Goal: Navigation & Orientation: Find specific page/section

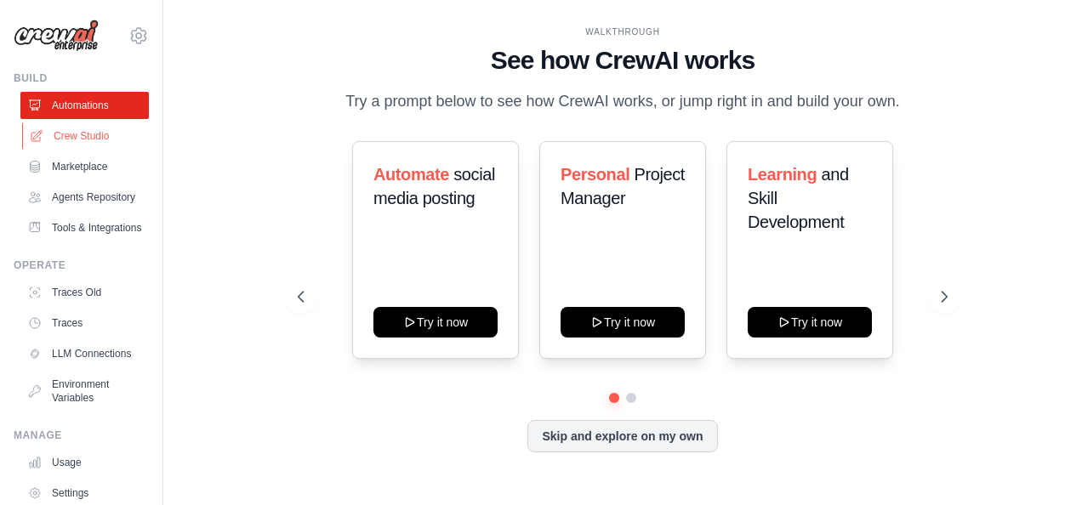
click at [70, 143] on link "Crew Studio" at bounding box center [86, 135] width 128 height 27
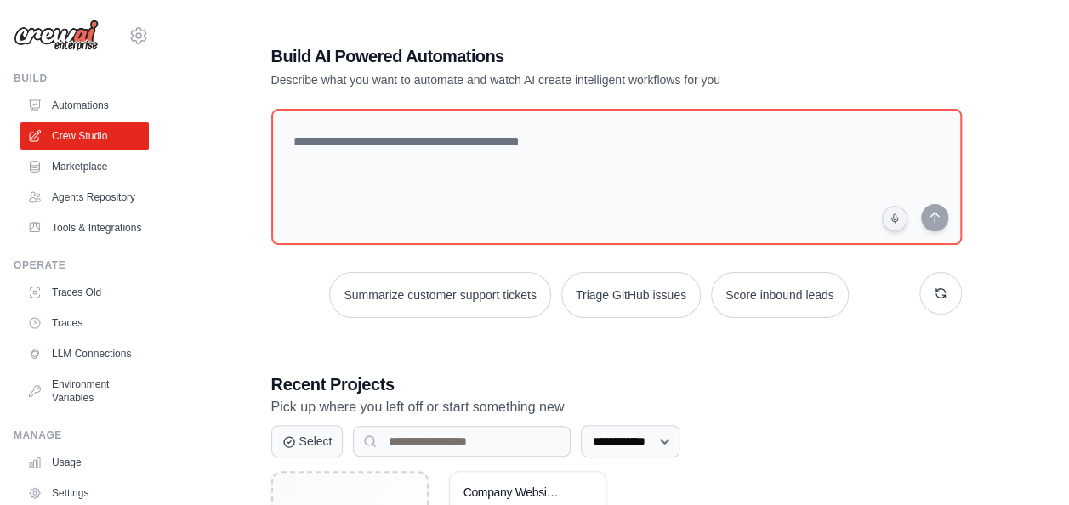
click at [82, 170] on link "Marketplace" at bounding box center [84, 166] width 128 height 27
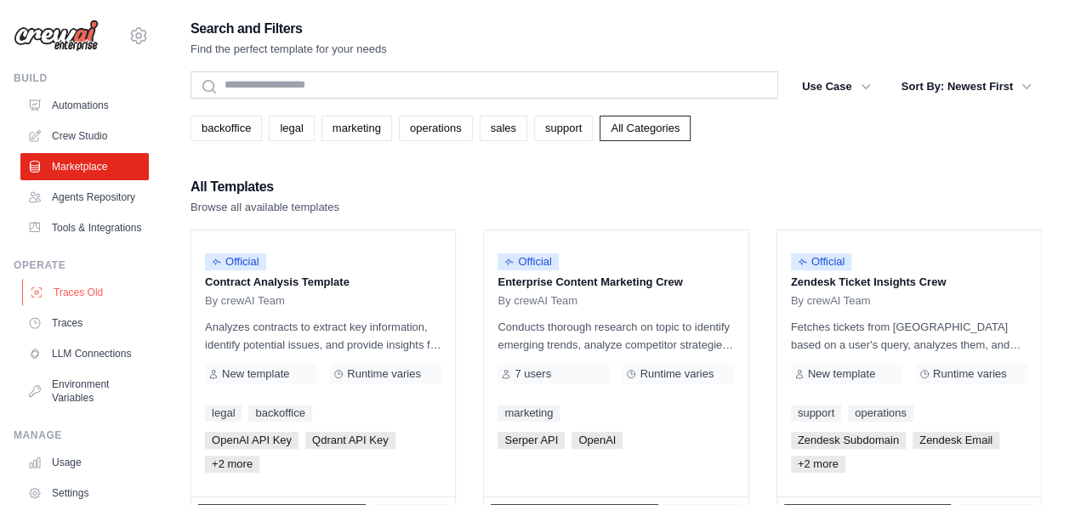
click at [88, 306] on link "Traces Old" at bounding box center [86, 292] width 128 height 27
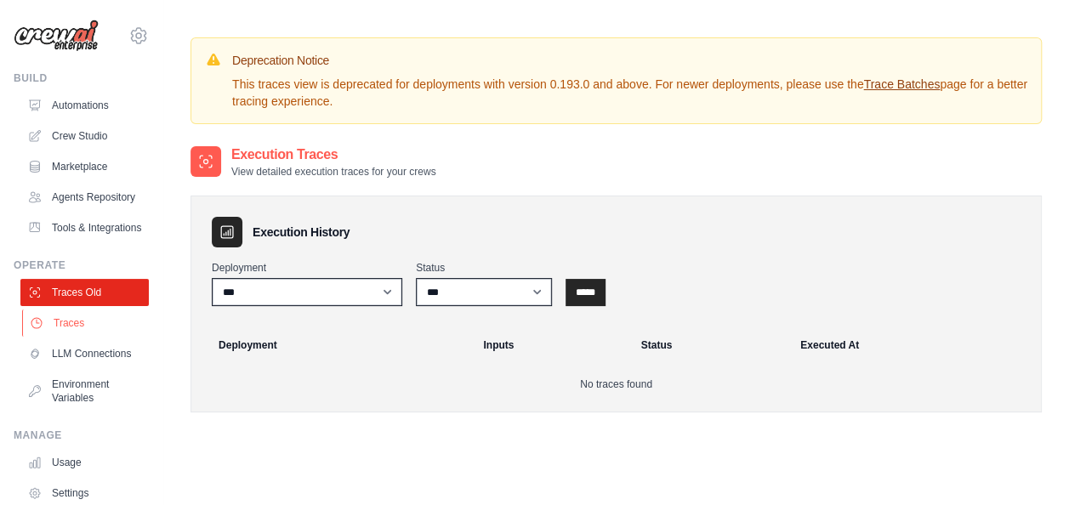
click at [73, 337] on link "Traces" at bounding box center [86, 323] width 128 height 27
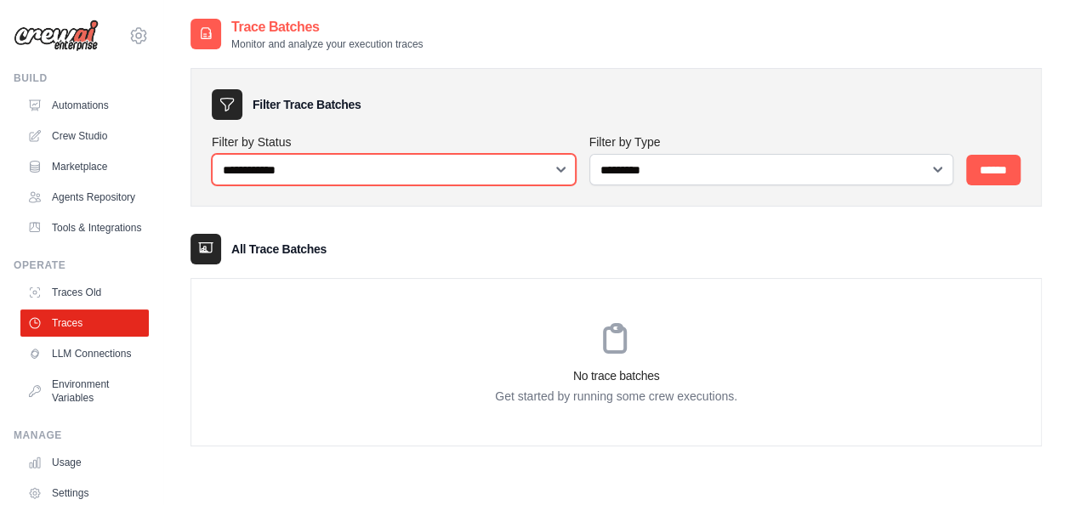
click at [457, 168] on select "**********" at bounding box center [394, 169] width 364 height 31
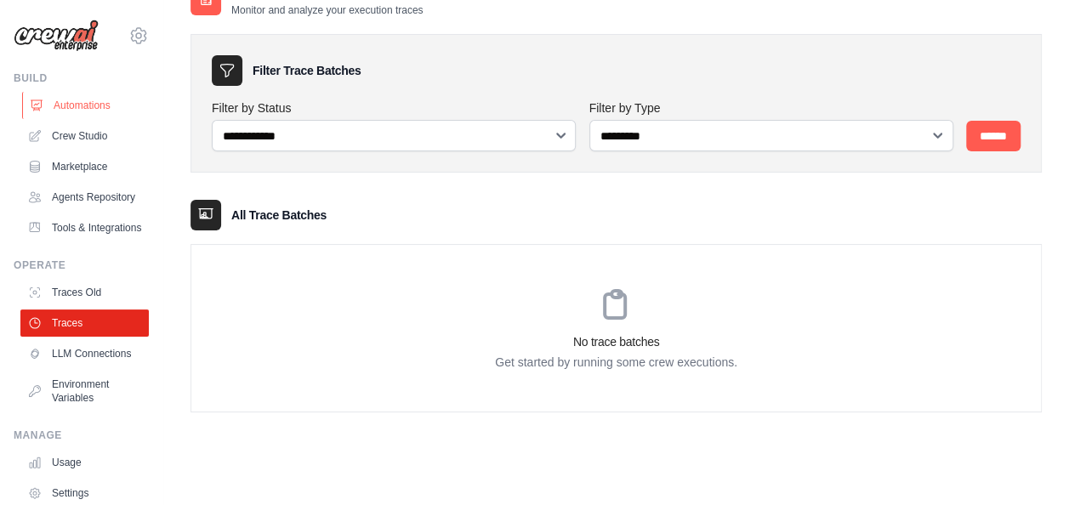
click at [89, 114] on link "Automations" at bounding box center [86, 105] width 128 height 27
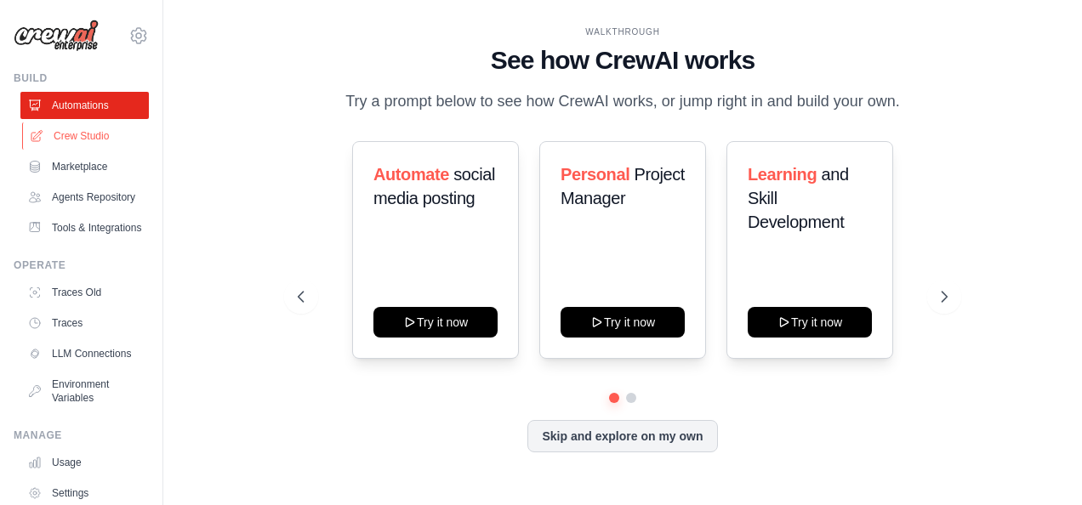
click at [68, 134] on link "Crew Studio" at bounding box center [86, 135] width 128 height 27
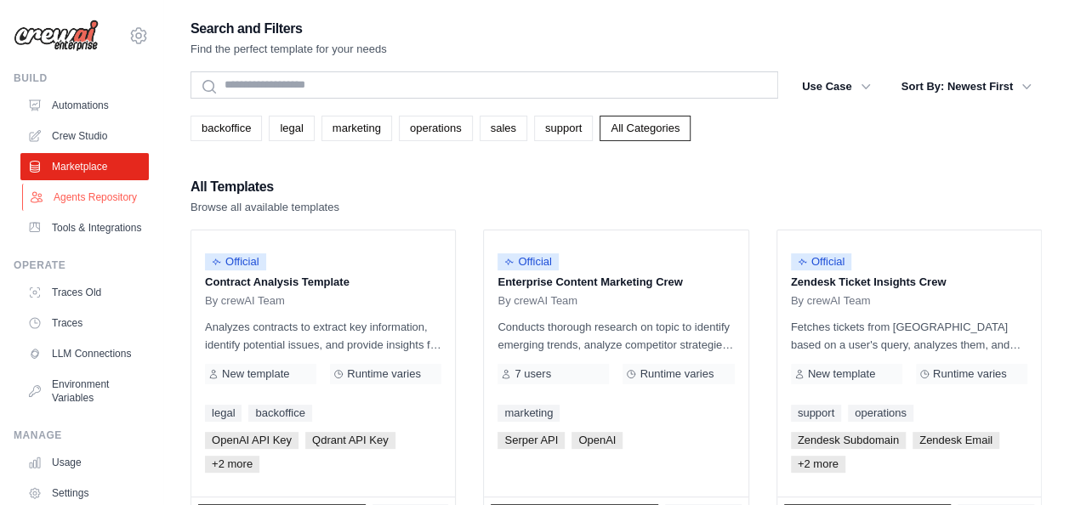
click at [65, 189] on link "Agents Repository" at bounding box center [86, 197] width 128 height 27
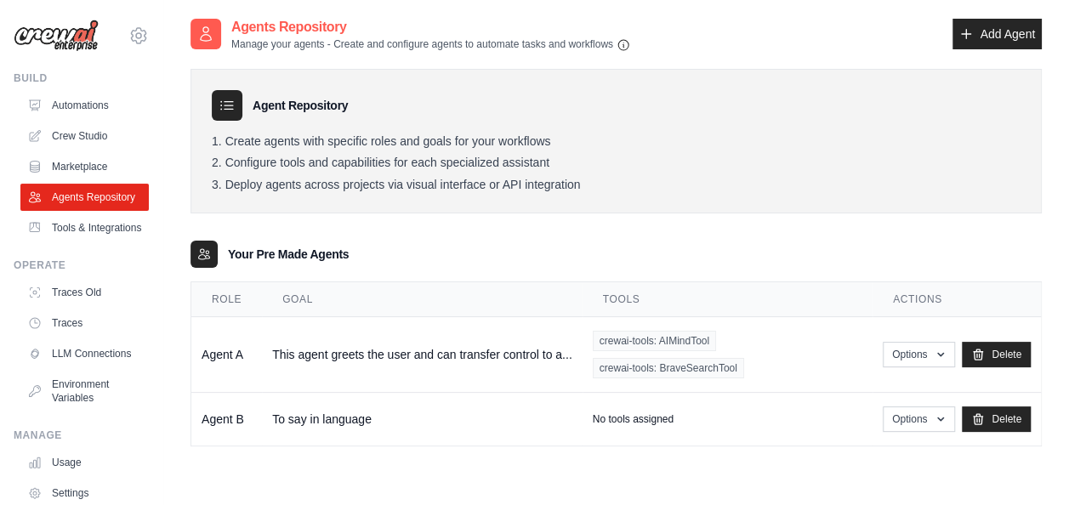
scroll to position [34, 0]
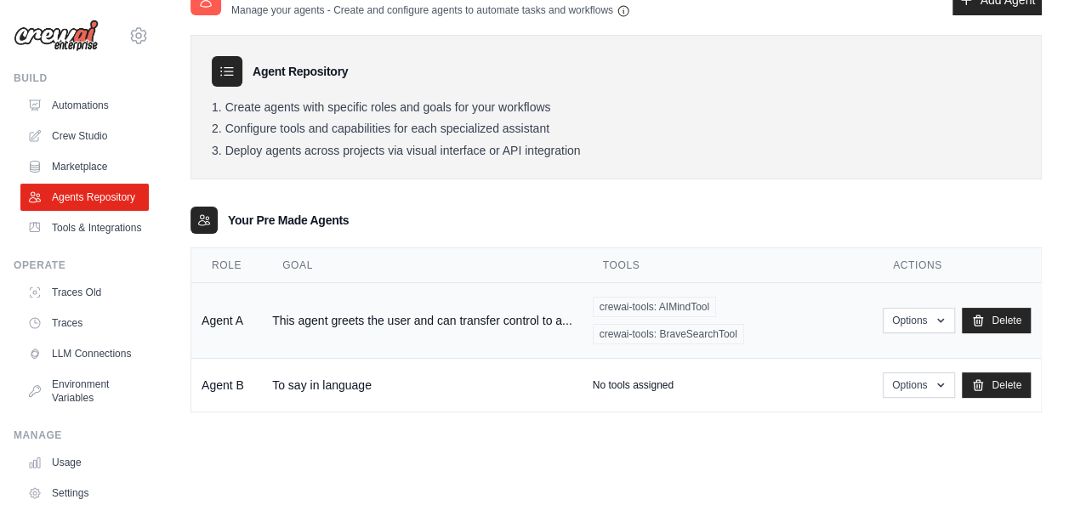
click at [332, 316] on td "This agent greets the user and can transfer control to a..." at bounding box center [422, 321] width 321 height 76
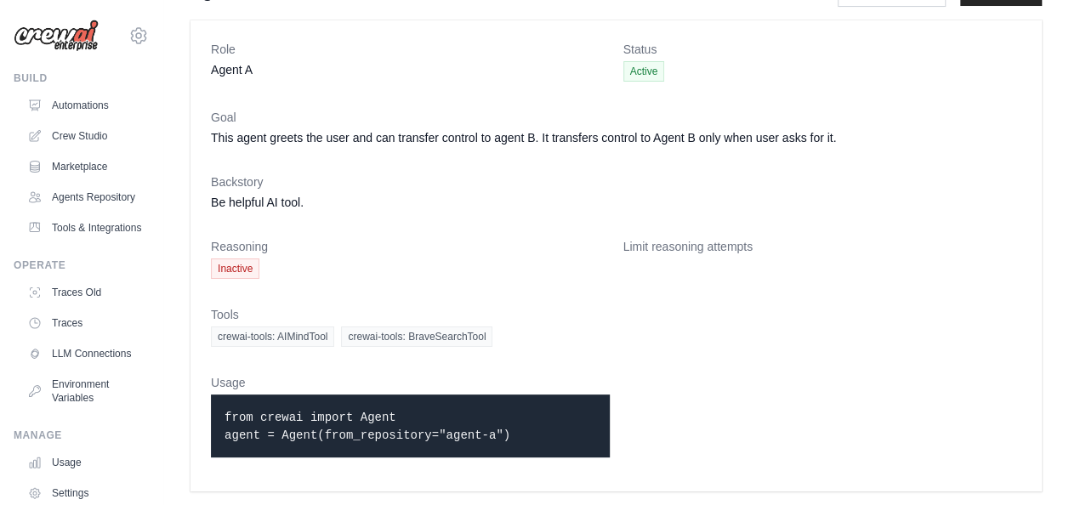
scroll to position [39, 0]
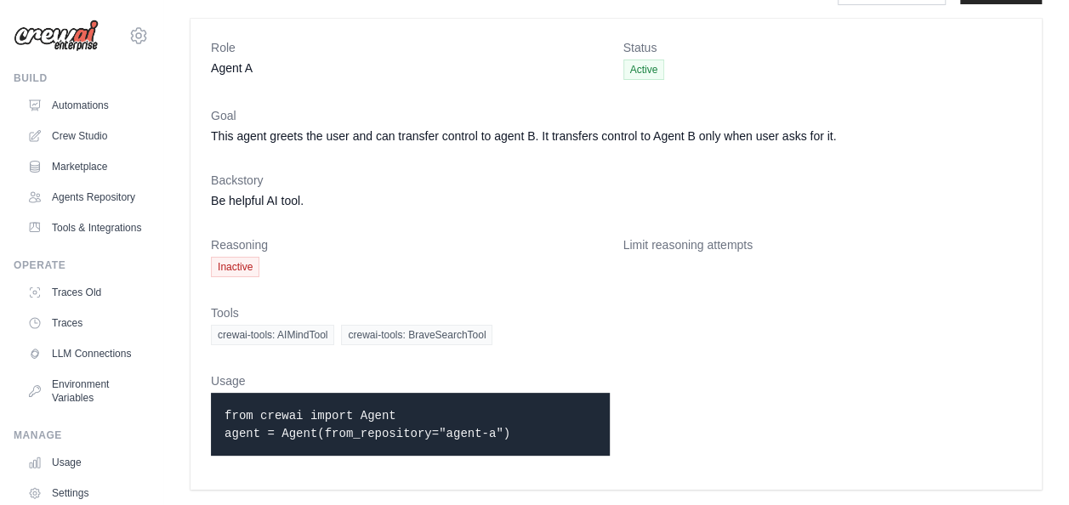
click at [286, 412] on code "from crewai import Agent agent = Agent(from_repository="agent-a")" at bounding box center [367, 424] width 286 height 31
click at [497, 417] on p "from crewai import Agent agent = Agent(from_repository="agent-a")" at bounding box center [410, 424] width 372 height 36
drag, startPoint x: 483, startPoint y: 440, endPoint x: 215, endPoint y: 357, distance: 280.3
click at [215, 357] on dl "Role Agent A Status Active Goal This agent greets the user and can transfer con…" at bounding box center [616, 254] width 810 height 430
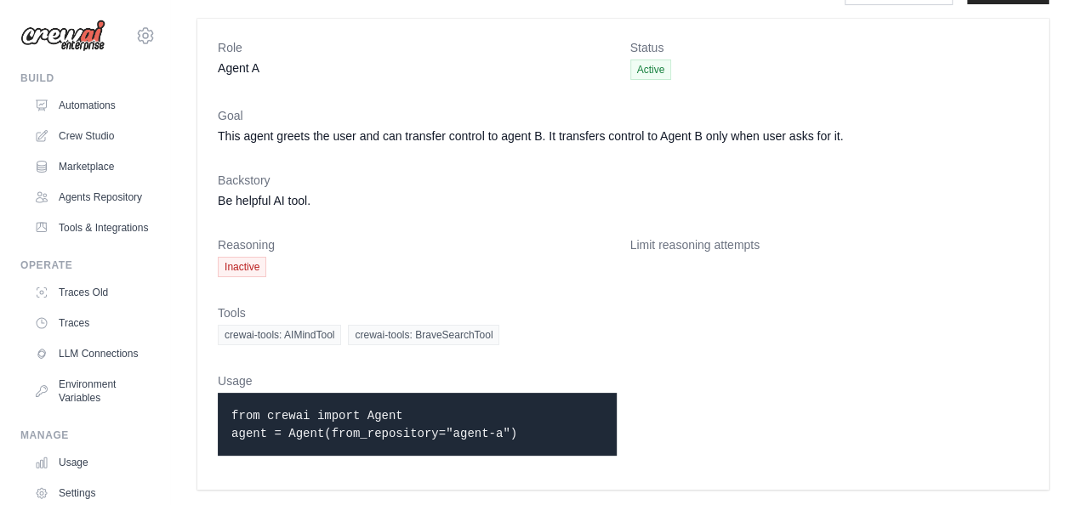
scroll to position [0, 0]
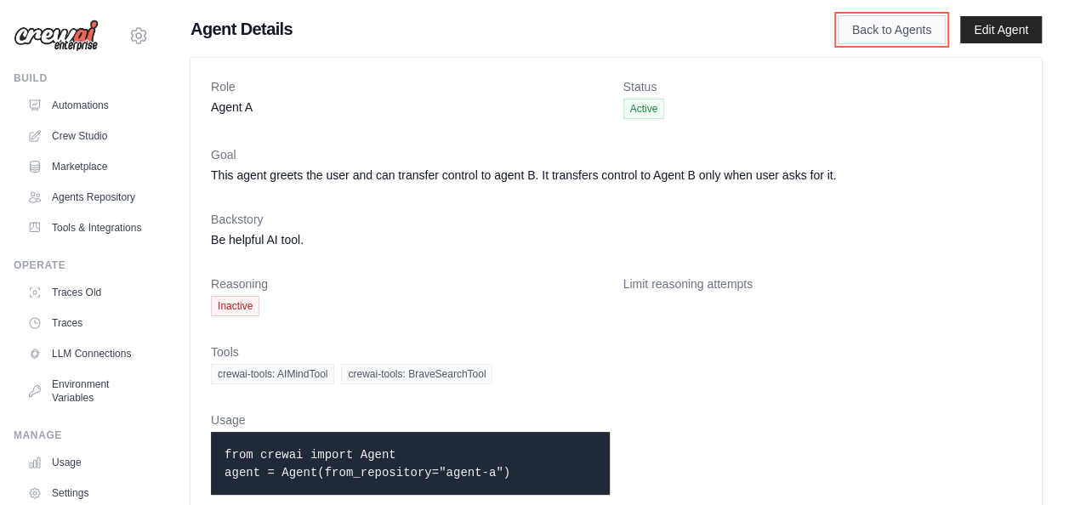
click at [881, 27] on link "Back to Agents" at bounding box center [892, 29] width 108 height 29
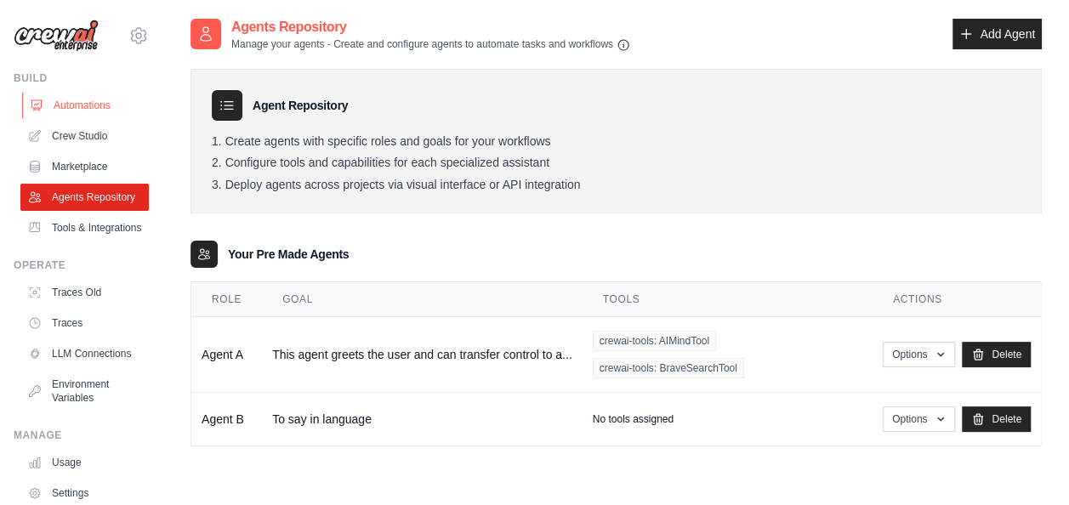
click at [84, 93] on link "Automations" at bounding box center [86, 105] width 128 height 27
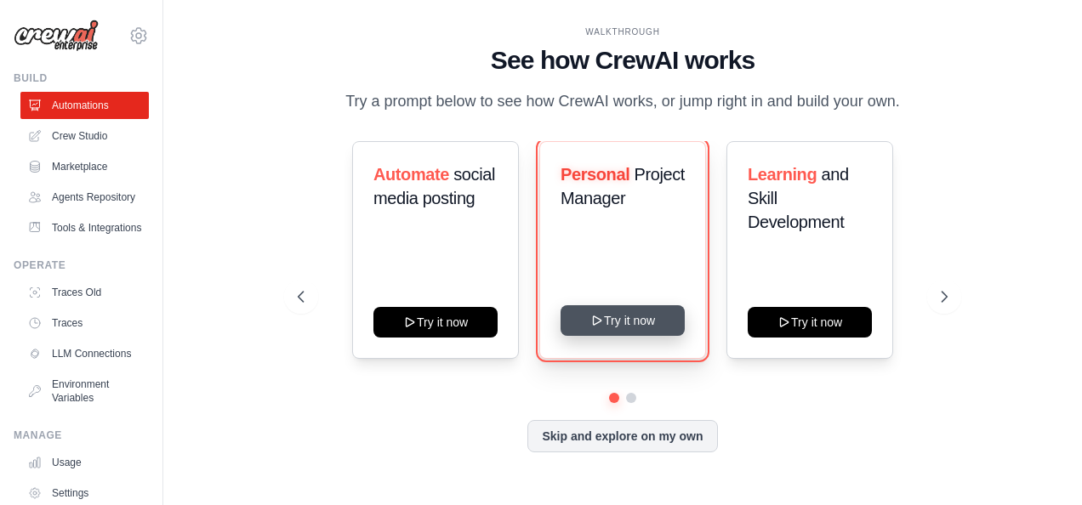
click at [622, 311] on button "Try it now" at bounding box center [622, 320] width 124 height 31
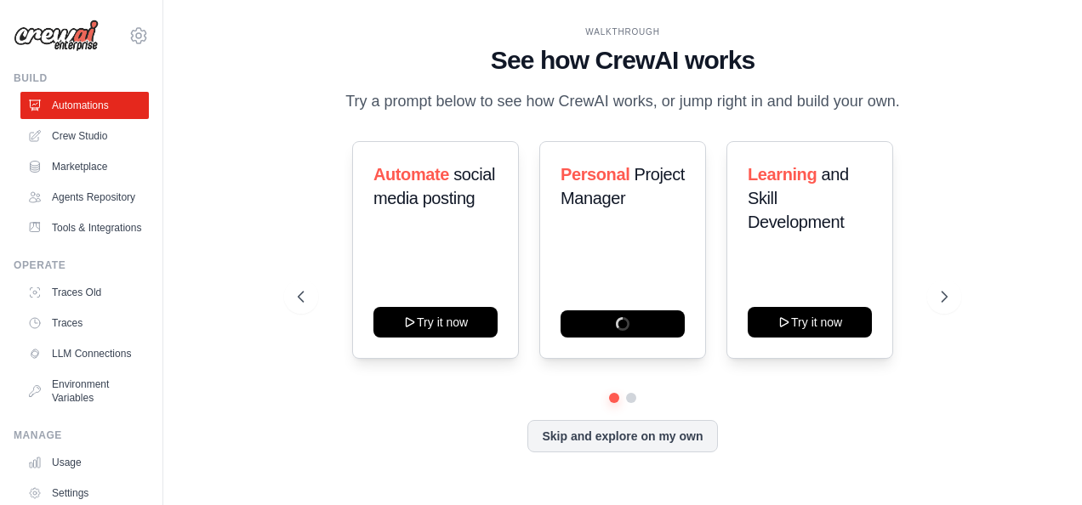
scroll to position [132, 0]
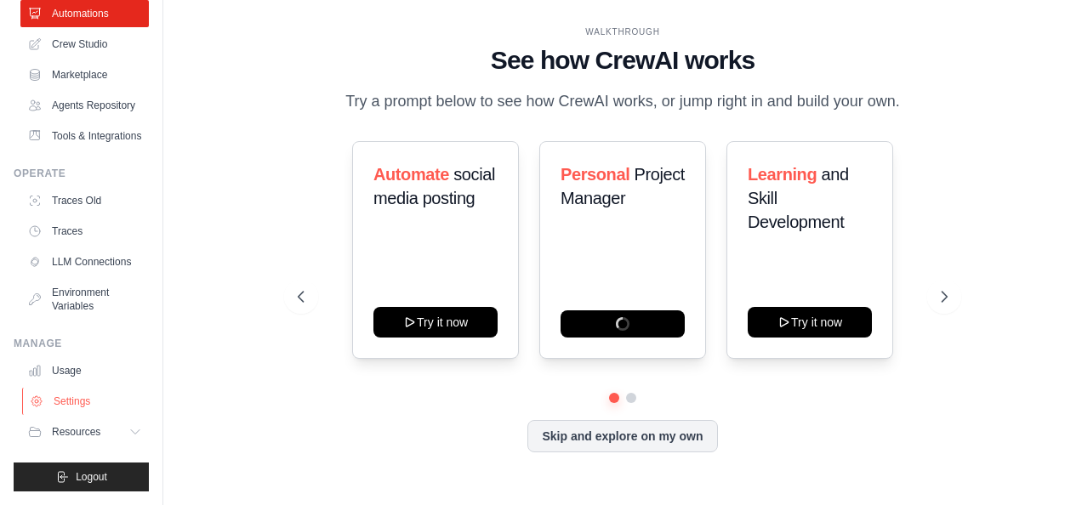
click at [104, 397] on link "Settings" at bounding box center [86, 401] width 128 height 27
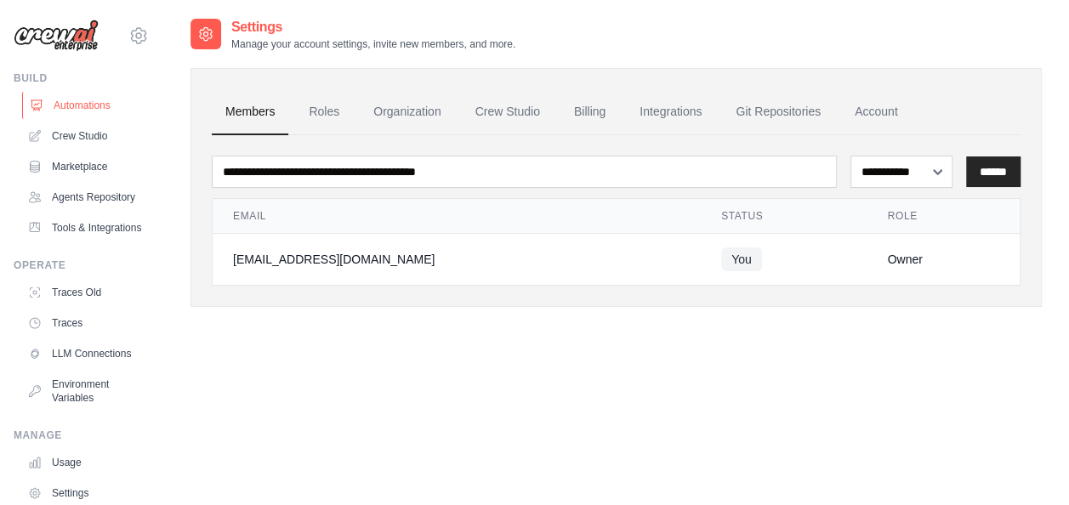
click at [68, 104] on link "Automations" at bounding box center [86, 105] width 128 height 27
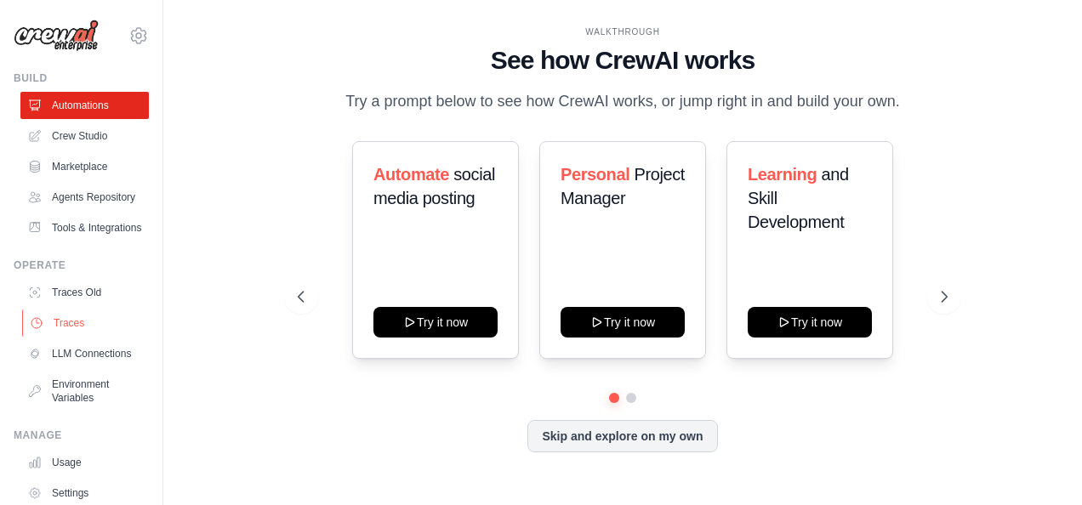
scroll to position [132, 0]
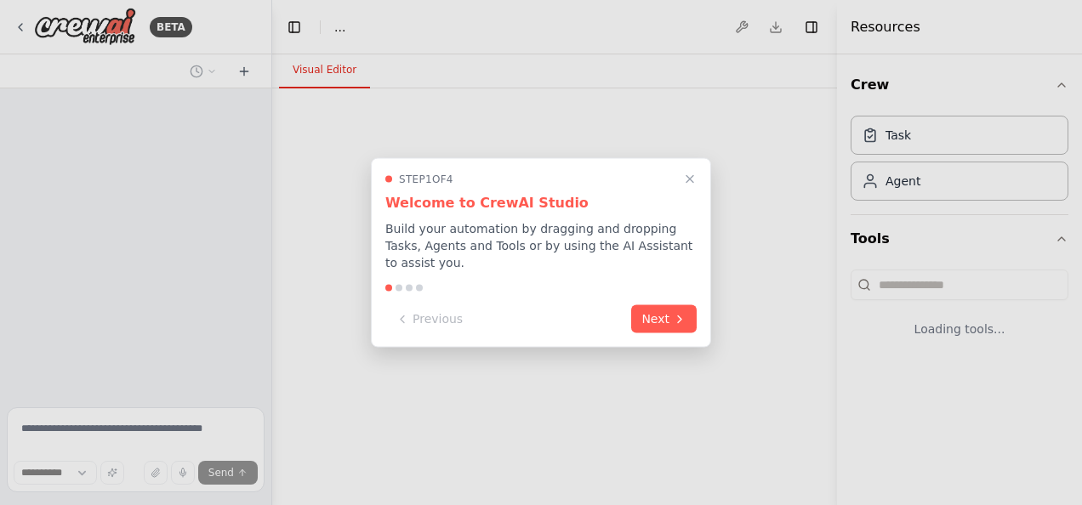
select select "****"
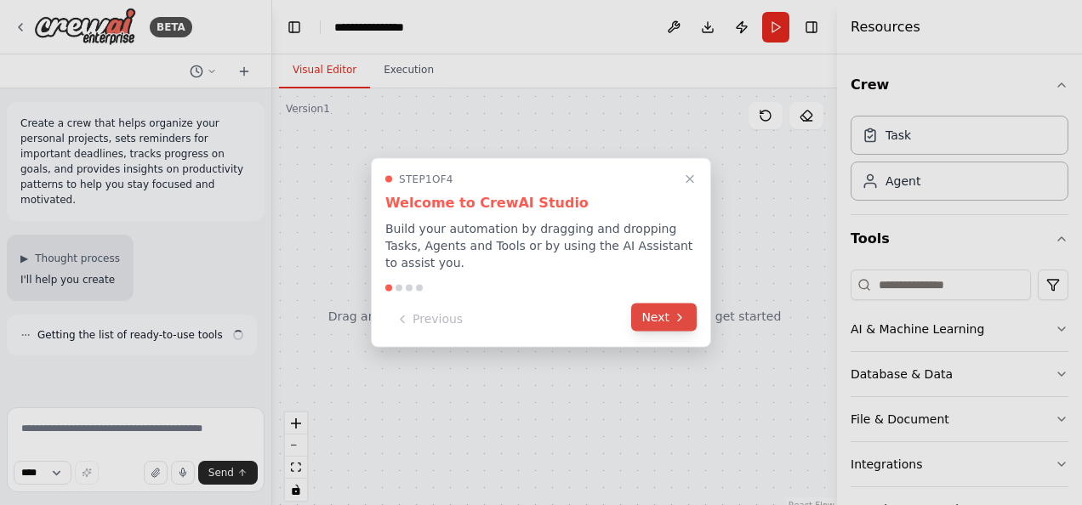
click at [667, 304] on button "Next" at bounding box center [663, 318] width 65 height 28
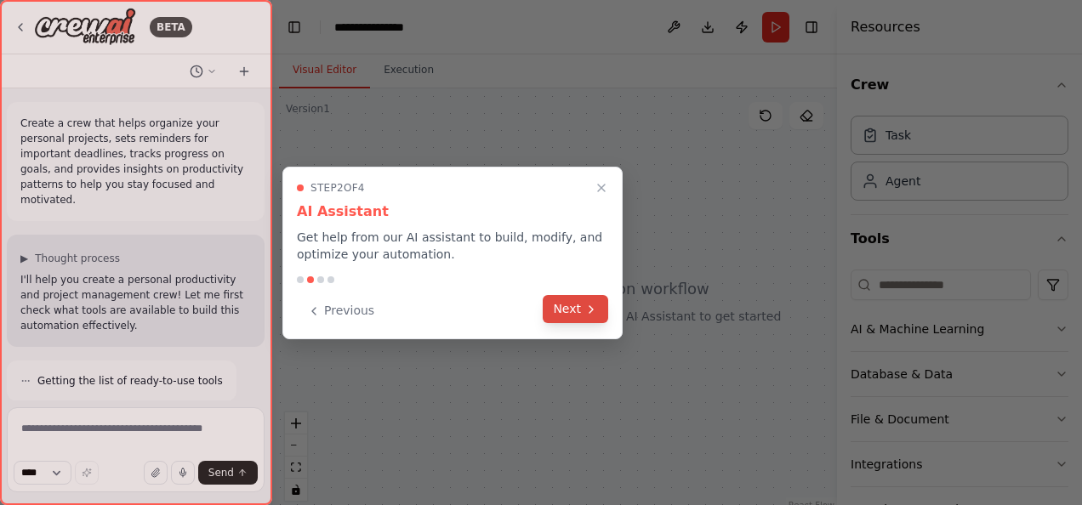
click at [551, 306] on button "Next" at bounding box center [574, 309] width 65 height 28
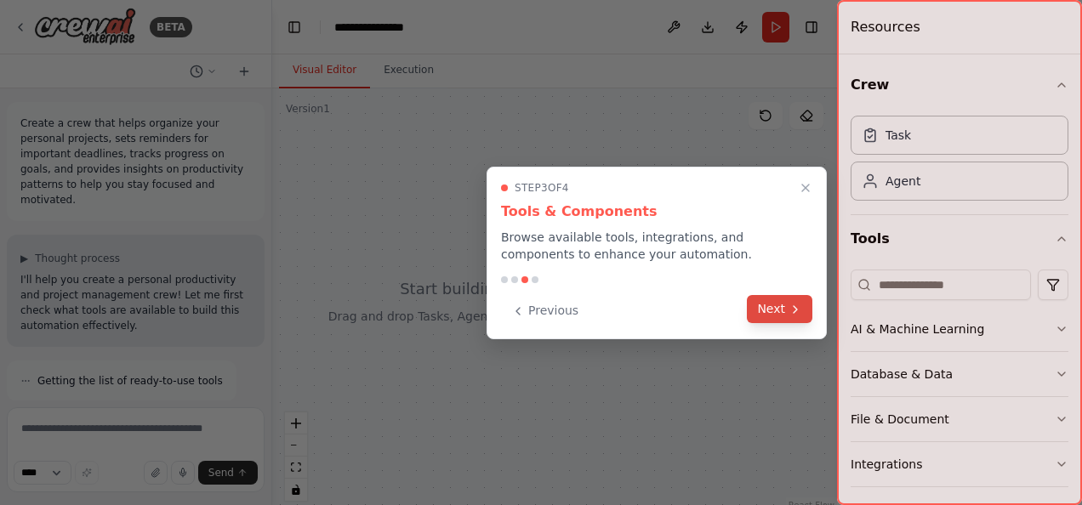
click at [750, 304] on button "Next" at bounding box center [779, 309] width 65 height 28
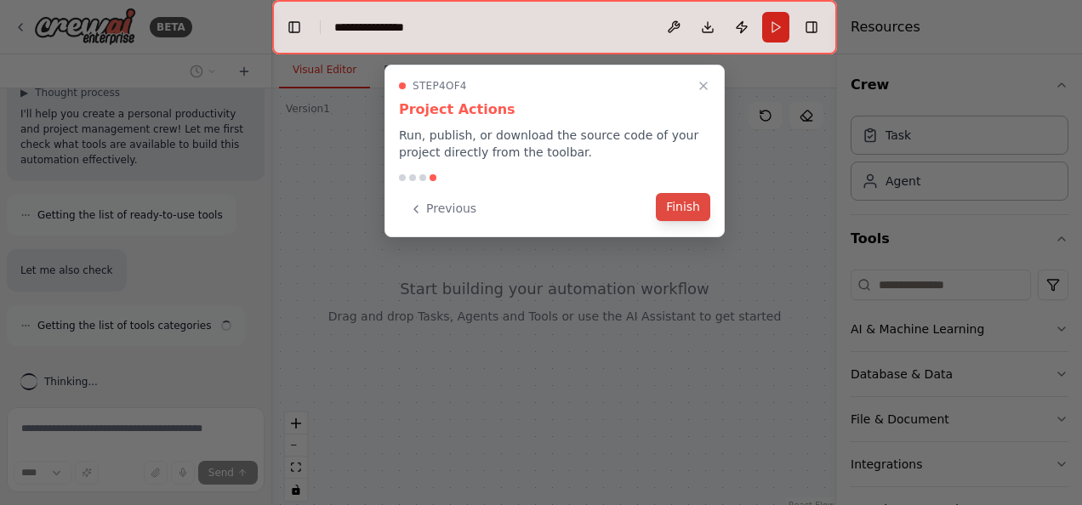
click at [683, 211] on button "Finish" at bounding box center [683, 207] width 54 height 28
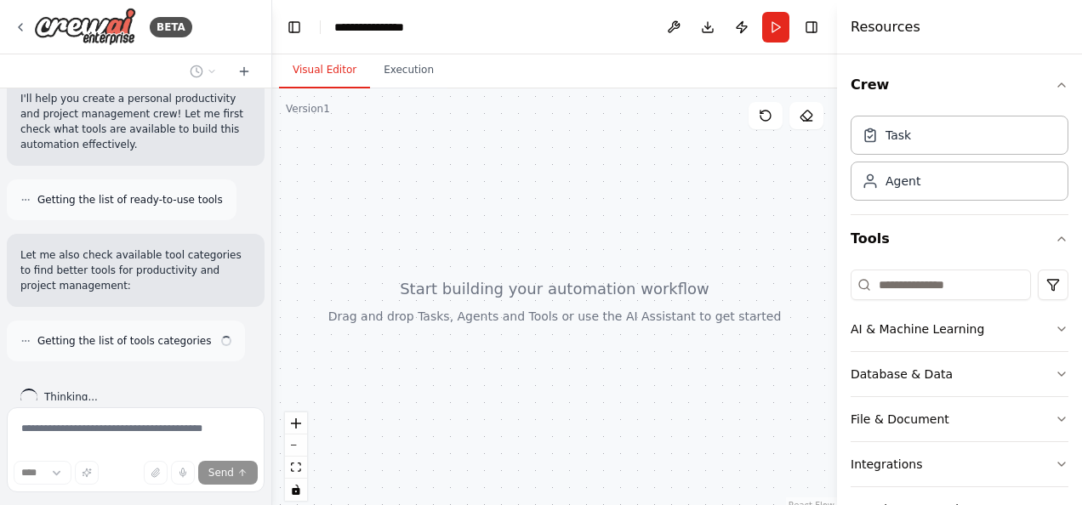
scroll to position [196, 0]
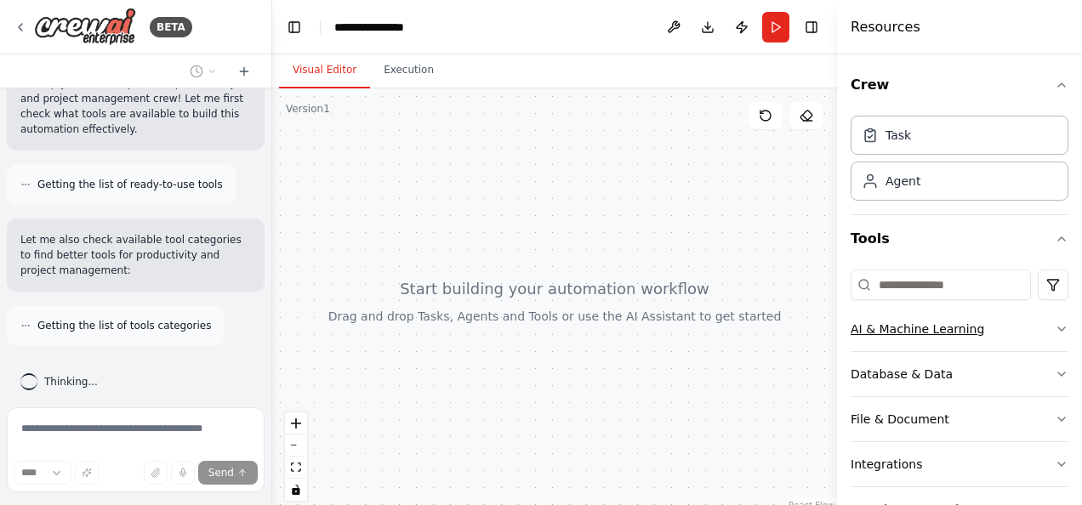
click at [919, 316] on button "AI & Machine Learning" at bounding box center [959, 329] width 218 height 44
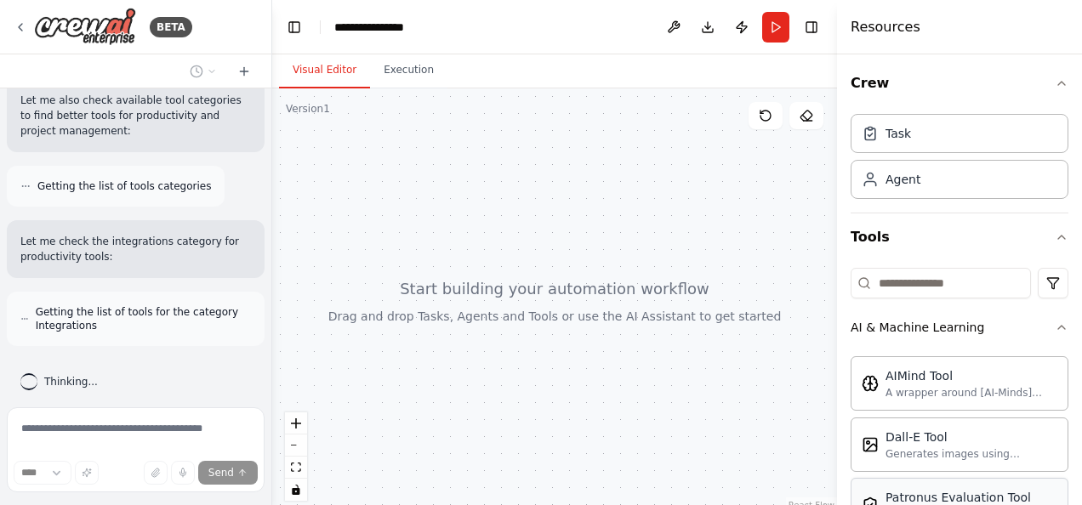
scroll to position [0, 0]
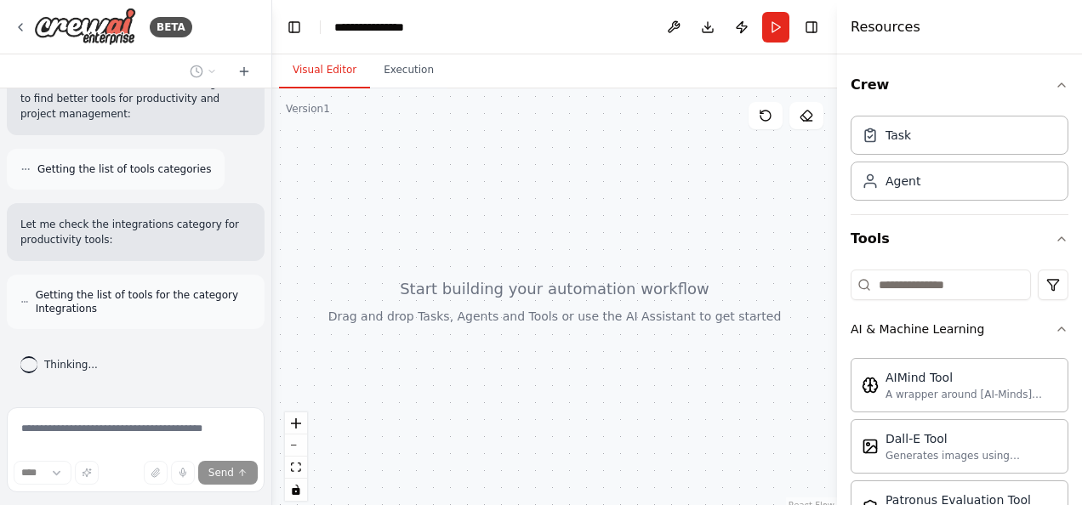
click at [347, 145] on div at bounding box center [554, 300] width 565 height 425
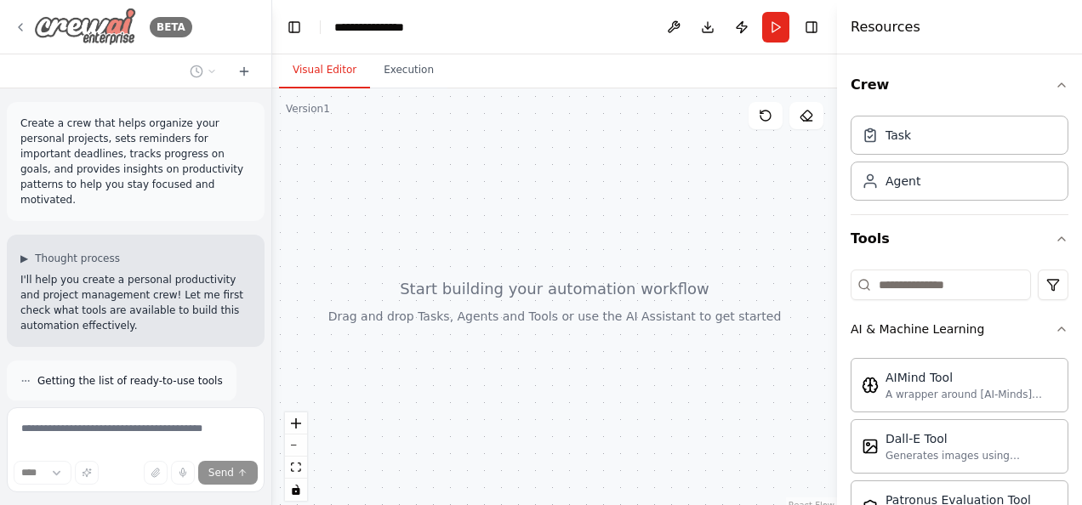
click at [20, 38] on div "BETA" at bounding box center [103, 27] width 179 height 38
